Goal: Task Accomplishment & Management: Use online tool/utility

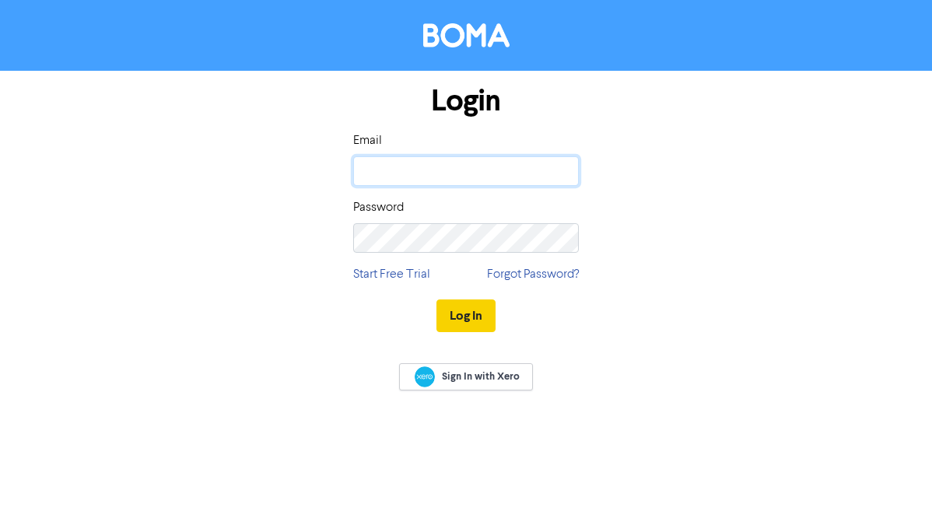
type input "[PERSON_NAME][EMAIL_ADDRESS][DOMAIN_NAME]"
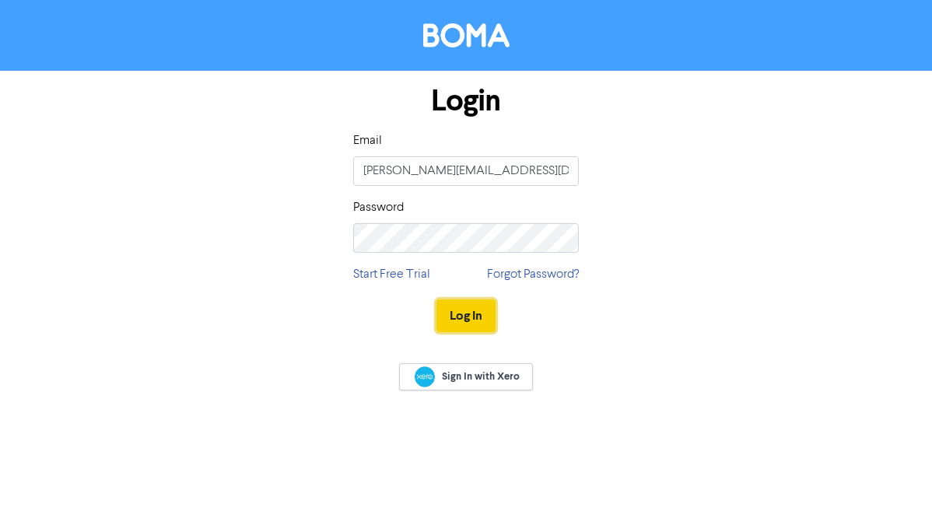
click at [472, 303] on button "Log In" at bounding box center [466, 316] width 59 height 33
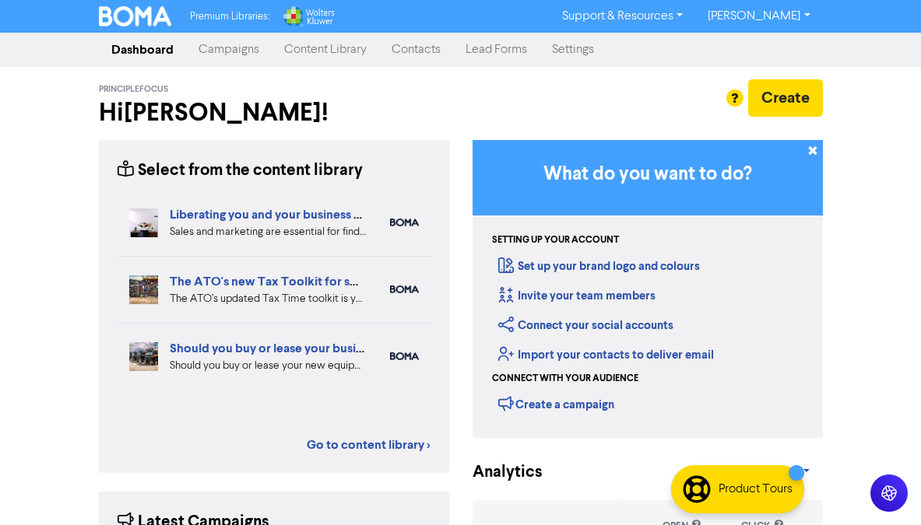
click at [409, 104] on h2 "Hi [PERSON_NAME] !" at bounding box center [274, 113] width 350 height 30
click at [243, 40] on link "Campaigns" at bounding box center [229, 49] width 86 height 31
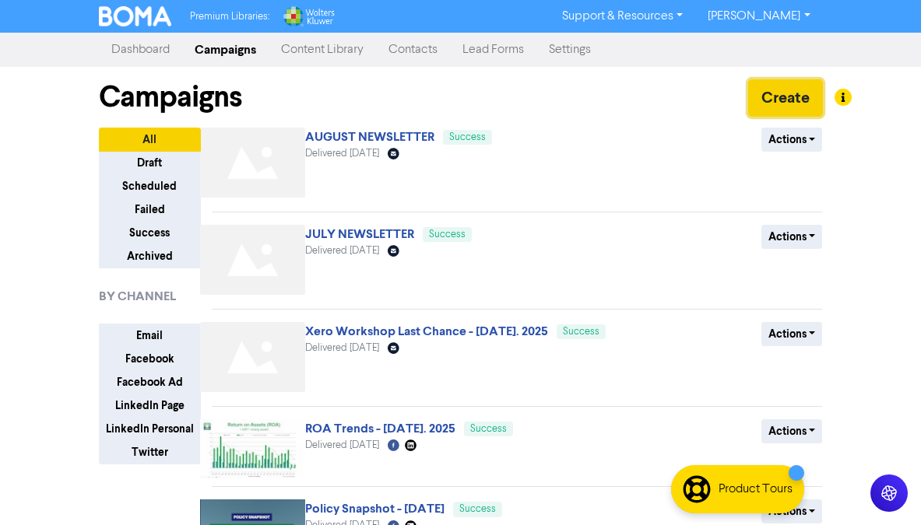
click at [778, 100] on button "Create" at bounding box center [785, 97] width 75 height 37
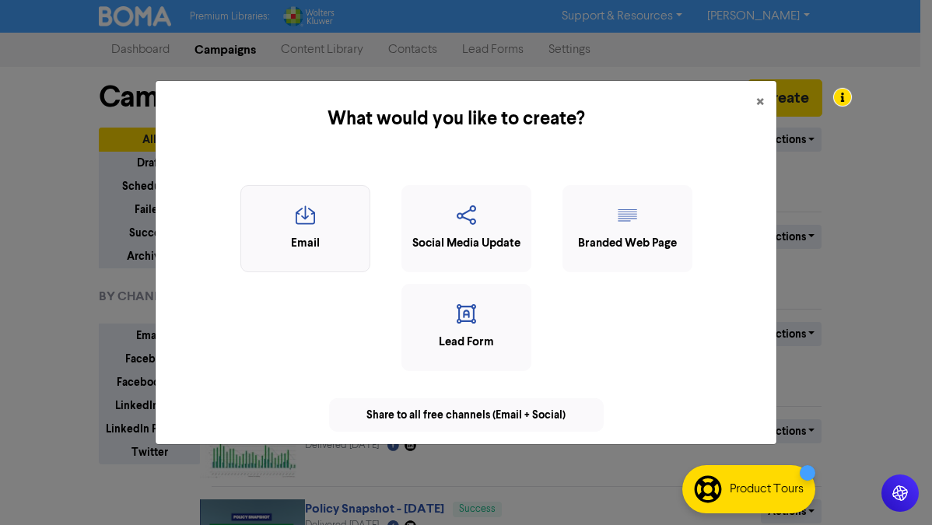
click at [313, 219] on icon "button" at bounding box center [305, 220] width 113 height 30
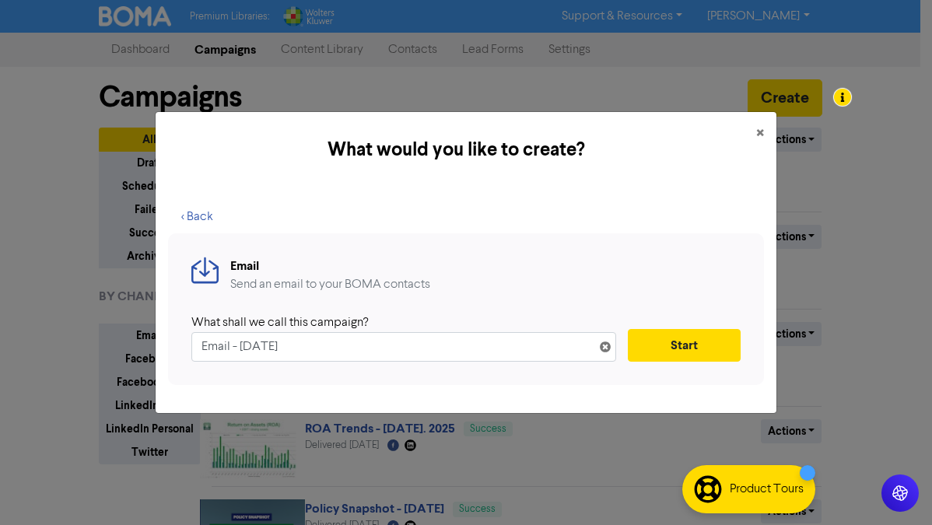
drag, startPoint x: 328, startPoint y: 346, endPoint x: 177, endPoint y: 326, distance: 152.2
click at [177, 326] on div "Email Send an email to your BOMA contacts What shall we call this campaign? Ema…" at bounding box center [466, 309] width 596 height 152
type input "Tax Updates You Need To Know"
click at [697, 349] on button "Start" at bounding box center [684, 345] width 113 height 33
